Goal: Task Accomplishment & Management: Use online tool/utility

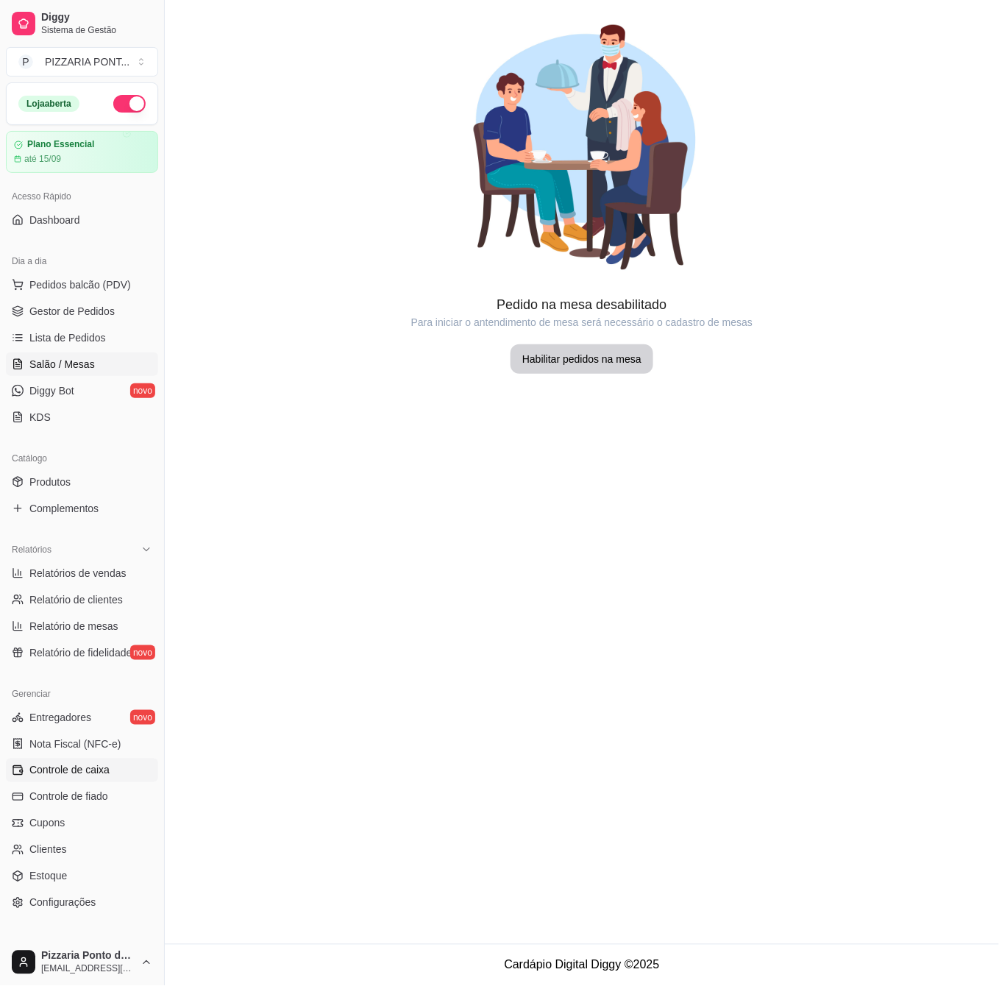
click at [74, 769] on span "Controle de caixa" at bounding box center [69, 770] width 80 height 15
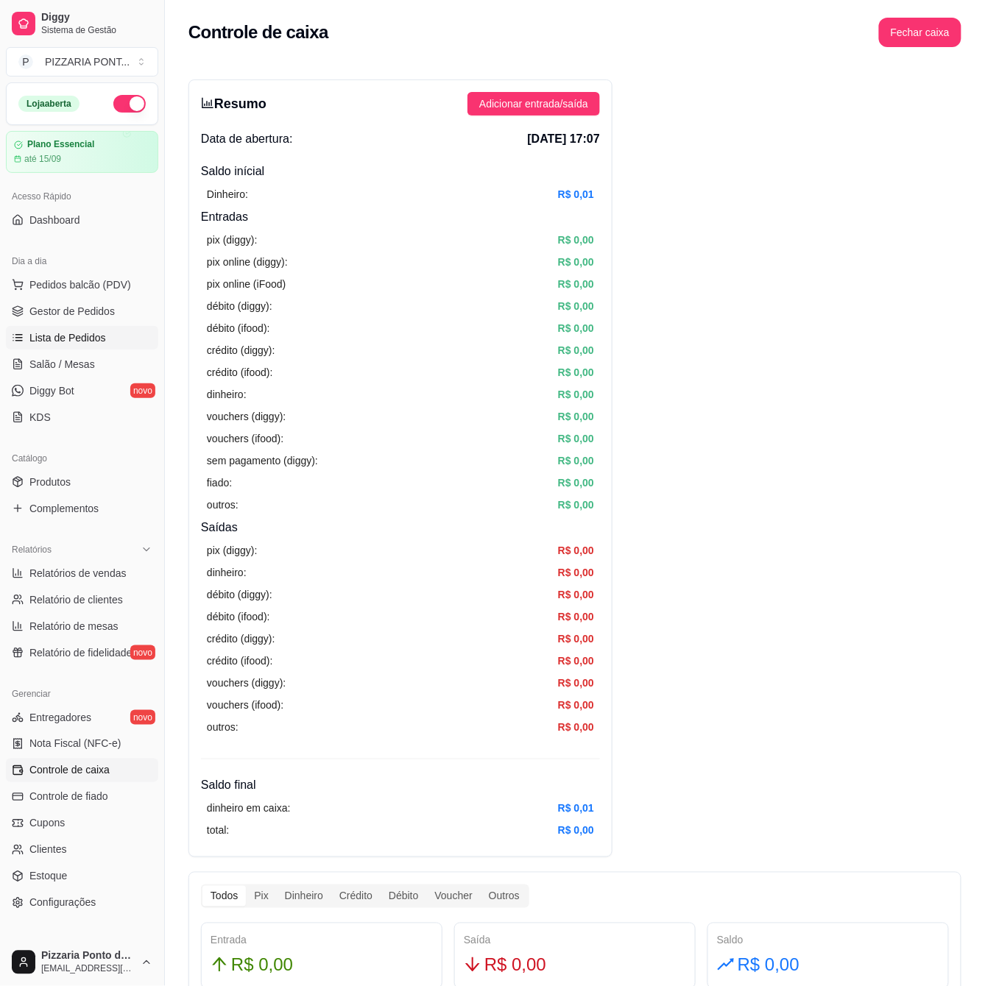
click at [101, 337] on span "Lista de Pedidos" at bounding box center [67, 337] width 77 height 15
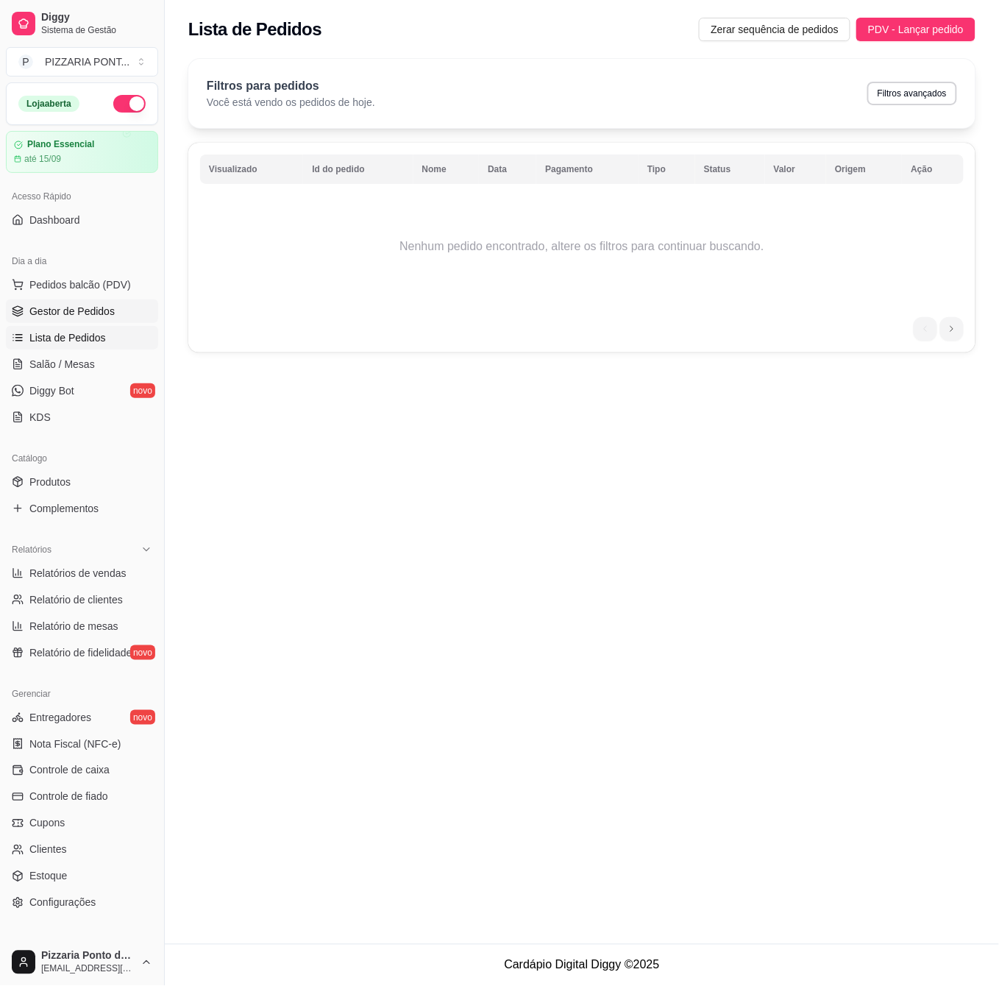
click at [130, 308] on link "Gestor de Pedidos" at bounding box center [82, 311] width 152 height 24
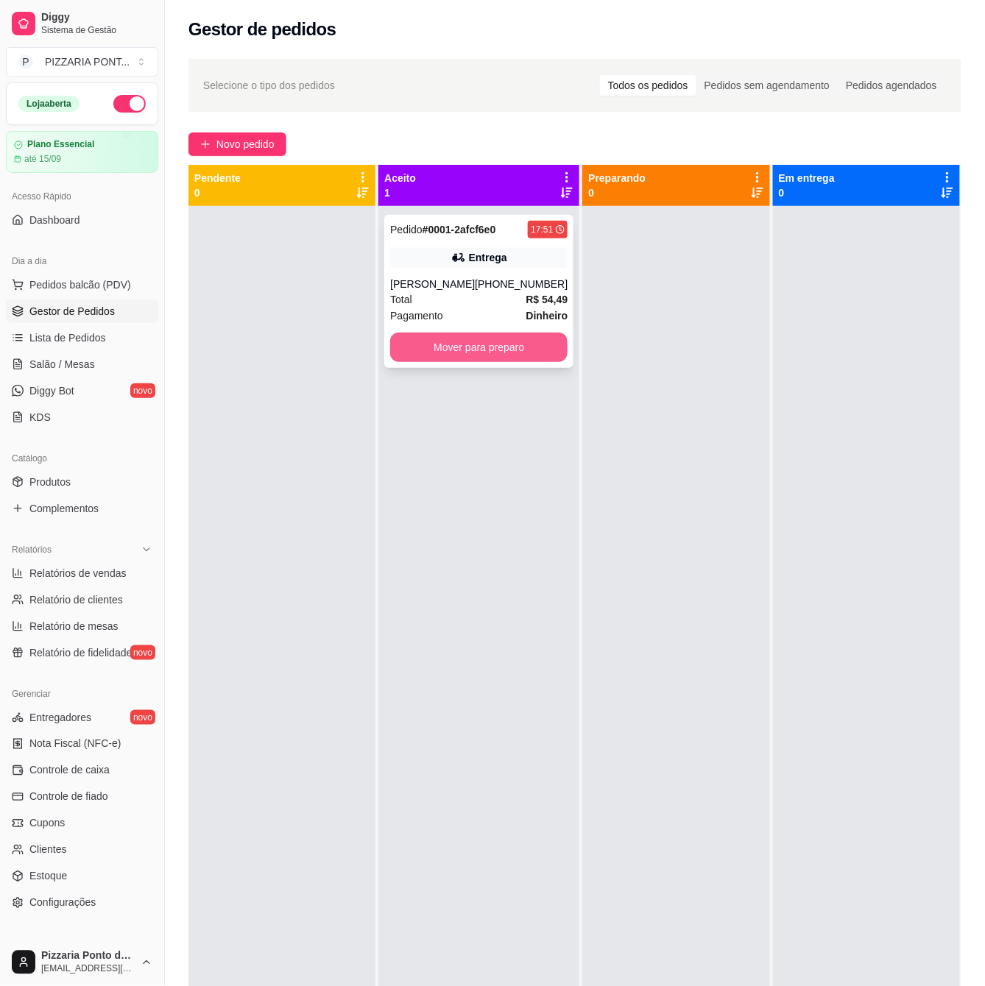
click at [528, 362] on div "Pedido # 0001-2afcf6e0 17:51 Entrega [PERSON_NAME] [PHONE_NUMBER] Total R$ 54,4…" at bounding box center [478, 291] width 189 height 153
click at [542, 342] on button "Mover para preparo" at bounding box center [479, 347] width 172 height 29
click at [524, 274] on div "Pedido # 0001-2afcf6e0 17:51 Entrega [PERSON_NAME] [PHONE_NUMBER] Total R$ 54,4…" at bounding box center [478, 291] width 189 height 153
click at [533, 356] on button "Mover para preparo" at bounding box center [478, 347] width 177 height 29
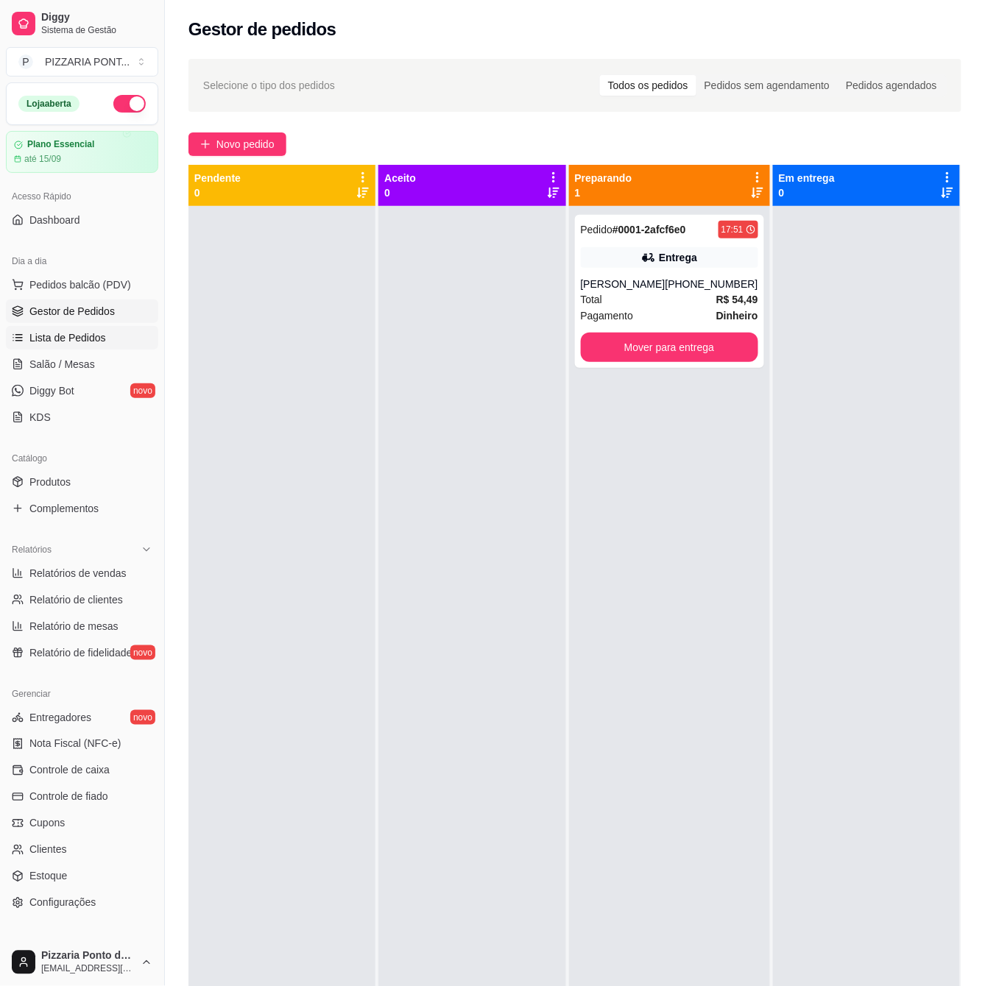
click at [97, 338] on span "Lista de Pedidos" at bounding box center [67, 337] width 77 height 15
